Goal: Transaction & Acquisition: Subscribe to service/newsletter

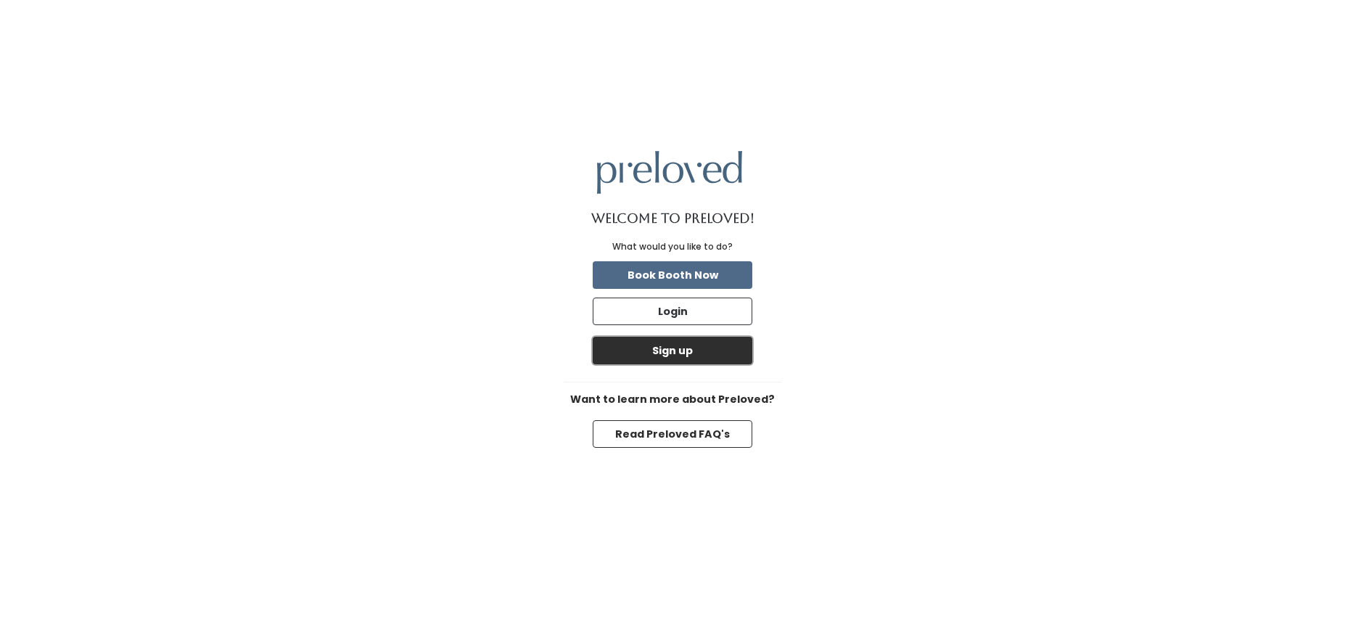
click at [677, 350] on button "Sign up" at bounding box center [673, 351] width 160 height 28
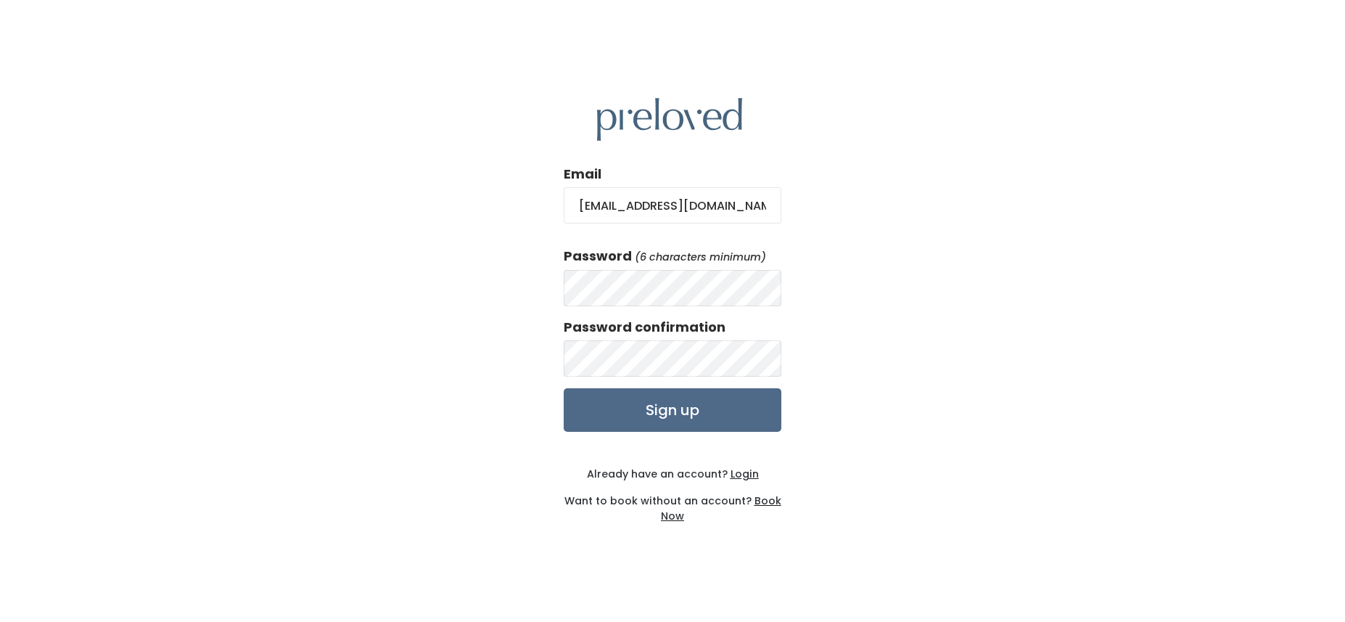
type input "tjohnston@pgjlaw.com"
click at [673, 411] on input "Sign up" at bounding box center [673, 410] width 218 height 44
